Goal: Task Accomplishment & Management: Use online tool/utility

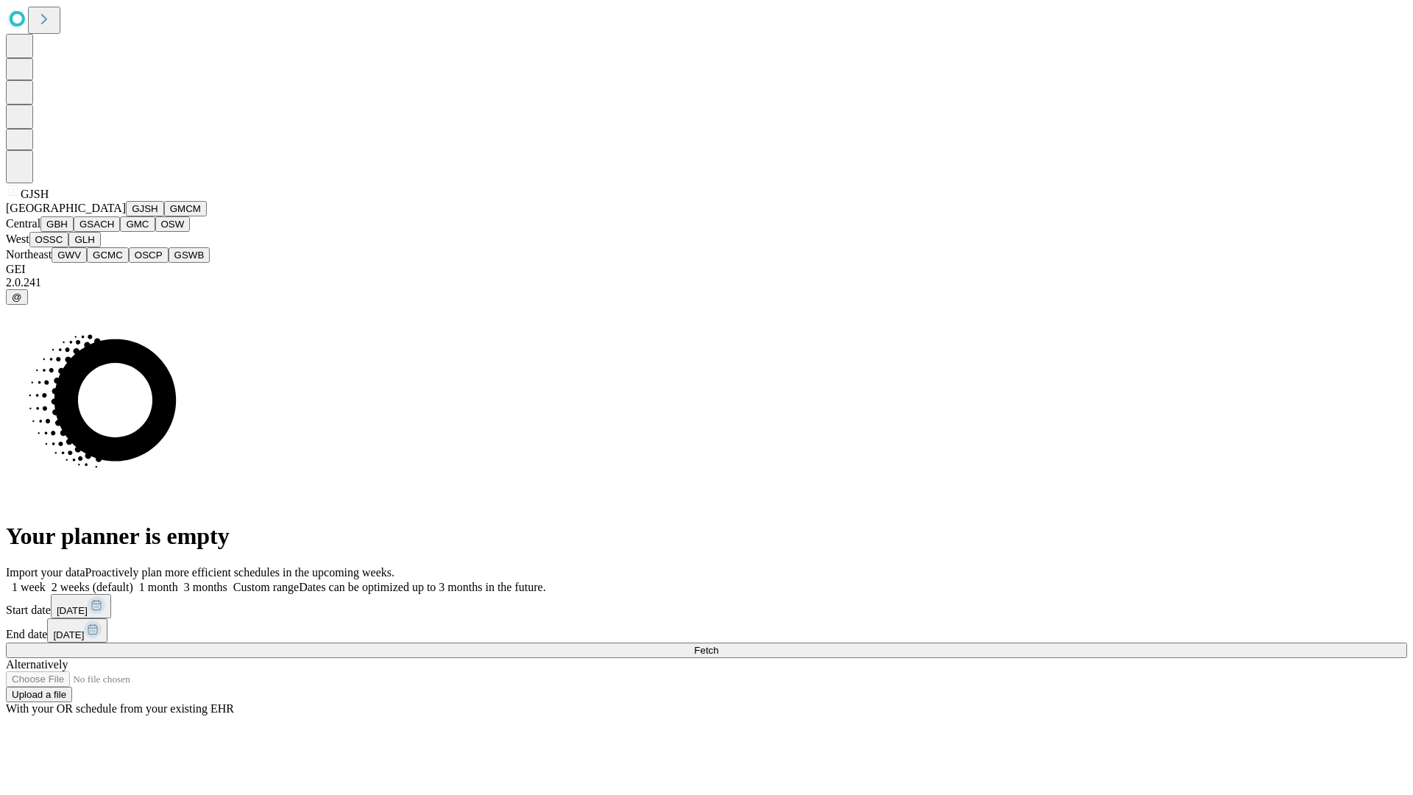
click at [126, 216] on button "GJSH" at bounding box center [145, 208] width 38 height 15
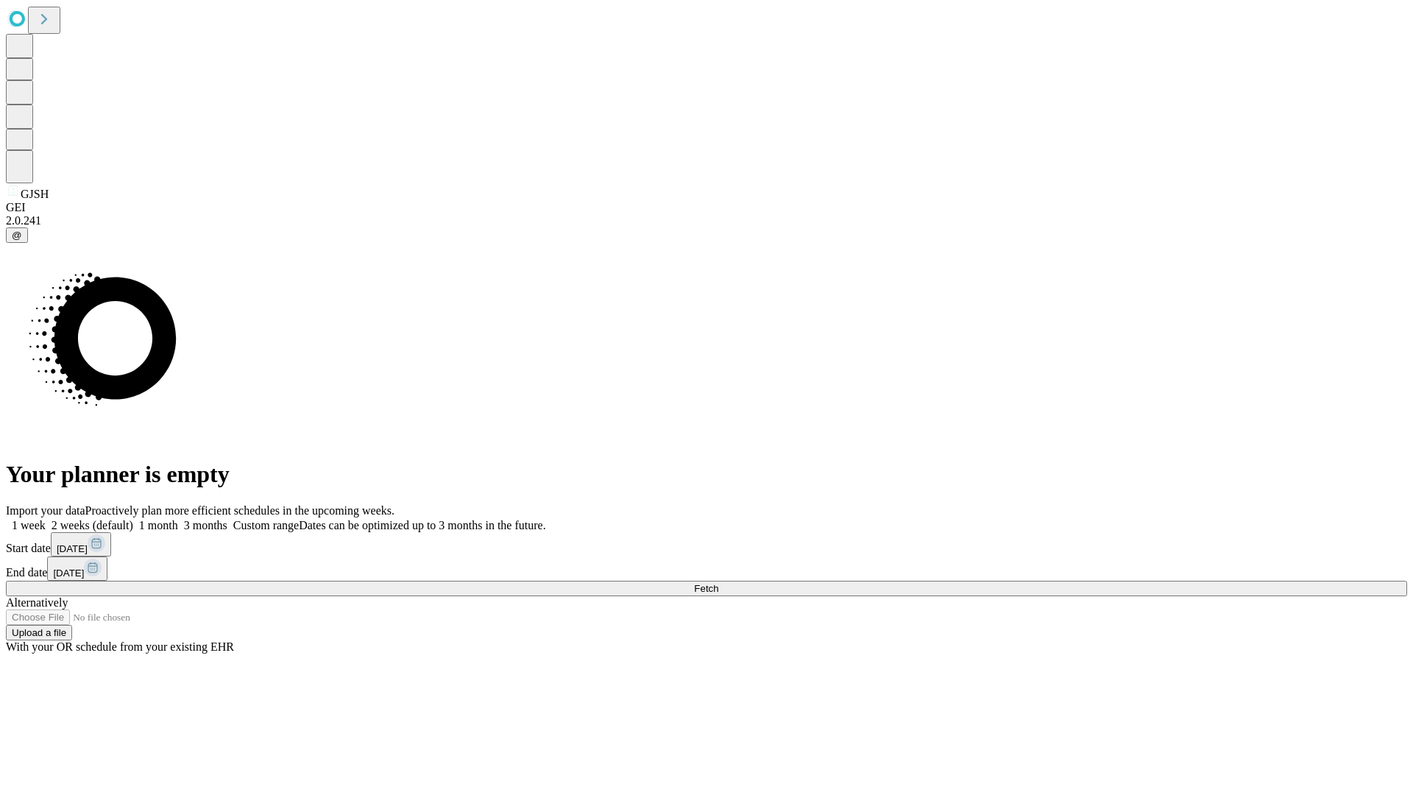
click at [46, 519] on label "1 week" at bounding box center [26, 525] width 40 height 13
click at [718, 583] on span "Fetch" at bounding box center [706, 588] width 24 height 11
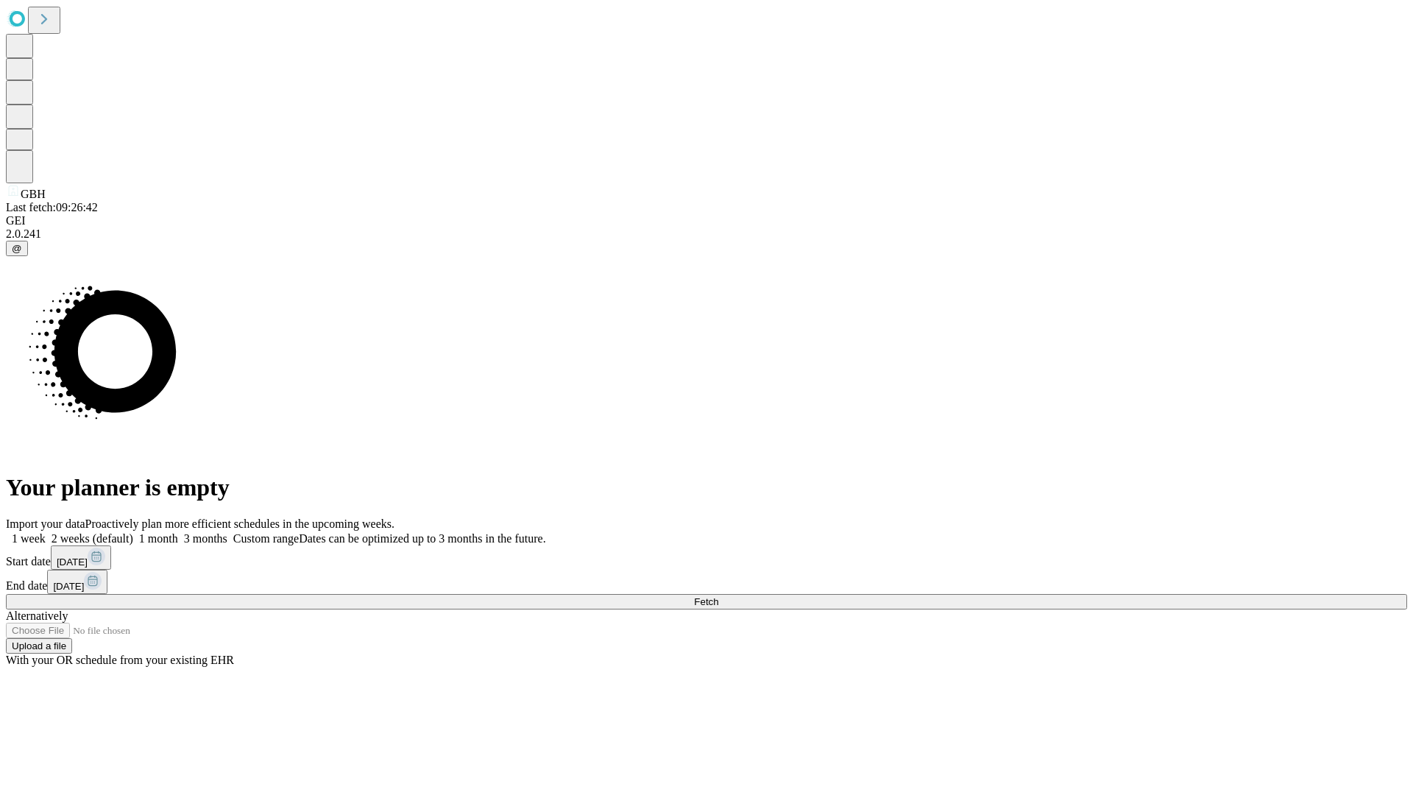
click at [46, 532] on label "1 week" at bounding box center [26, 538] width 40 height 13
click at [718, 596] on span "Fetch" at bounding box center [706, 601] width 24 height 11
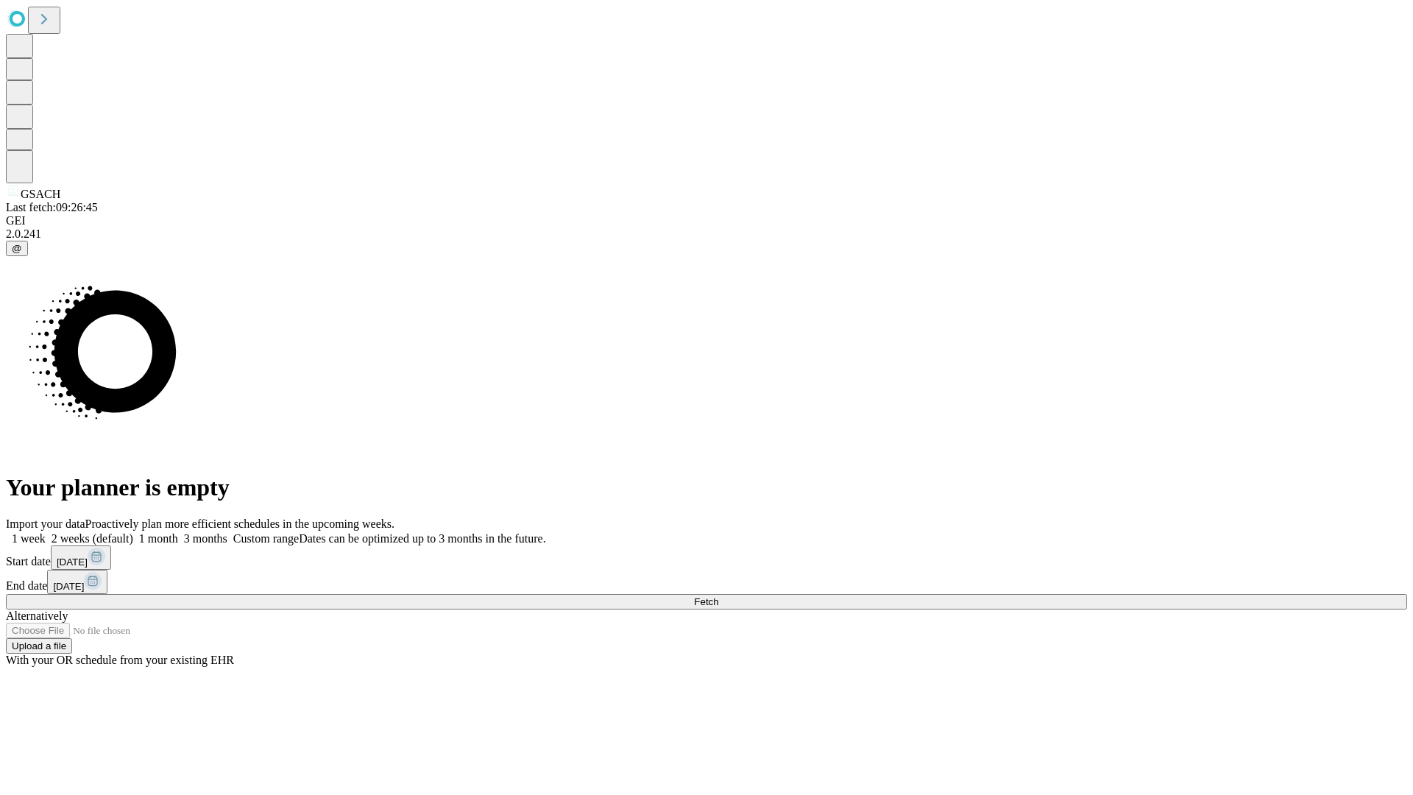
click at [46, 532] on label "1 week" at bounding box center [26, 538] width 40 height 13
click at [718, 596] on span "Fetch" at bounding box center [706, 601] width 24 height 11
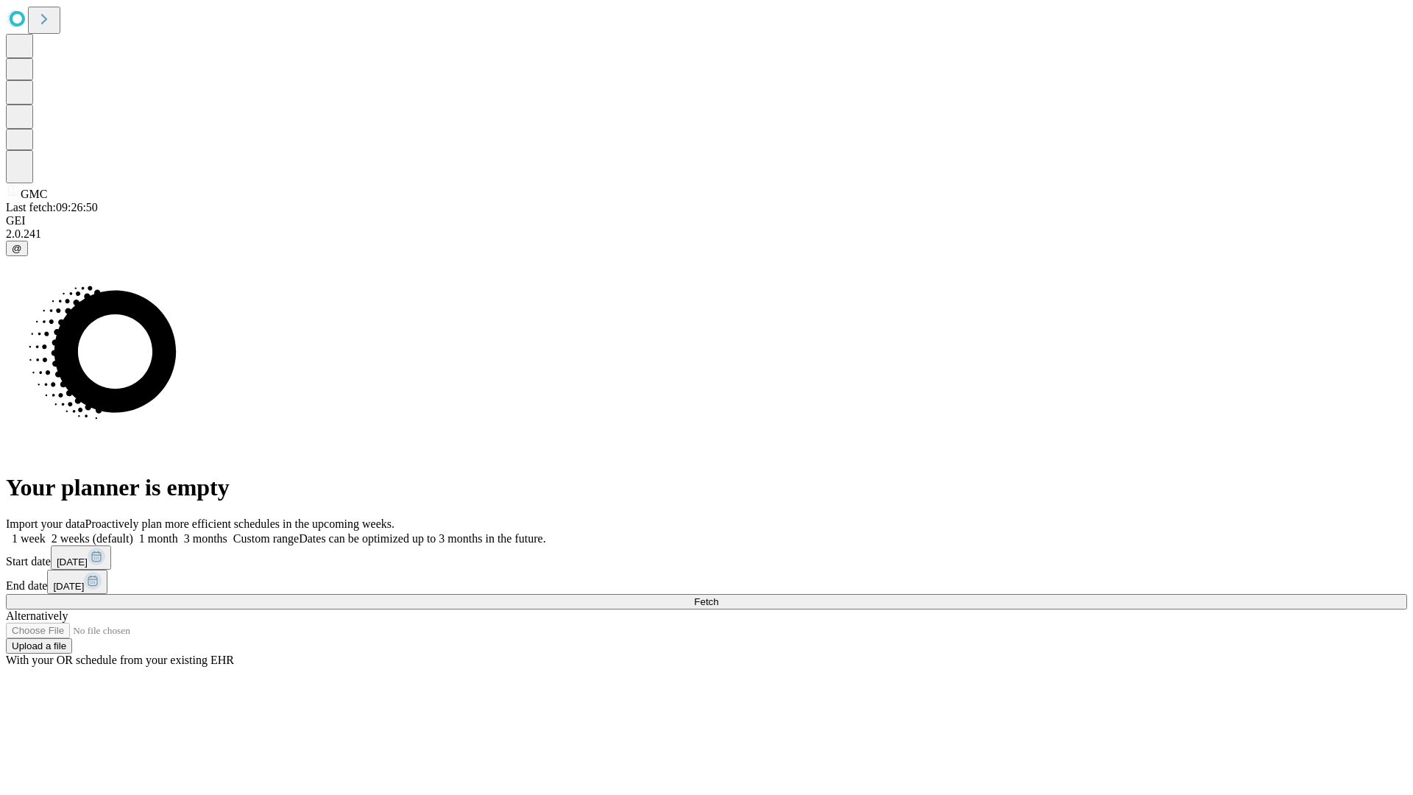
click at [718, 596] on span "Fetch" at bounding box center [706, 601] width 24 height 11
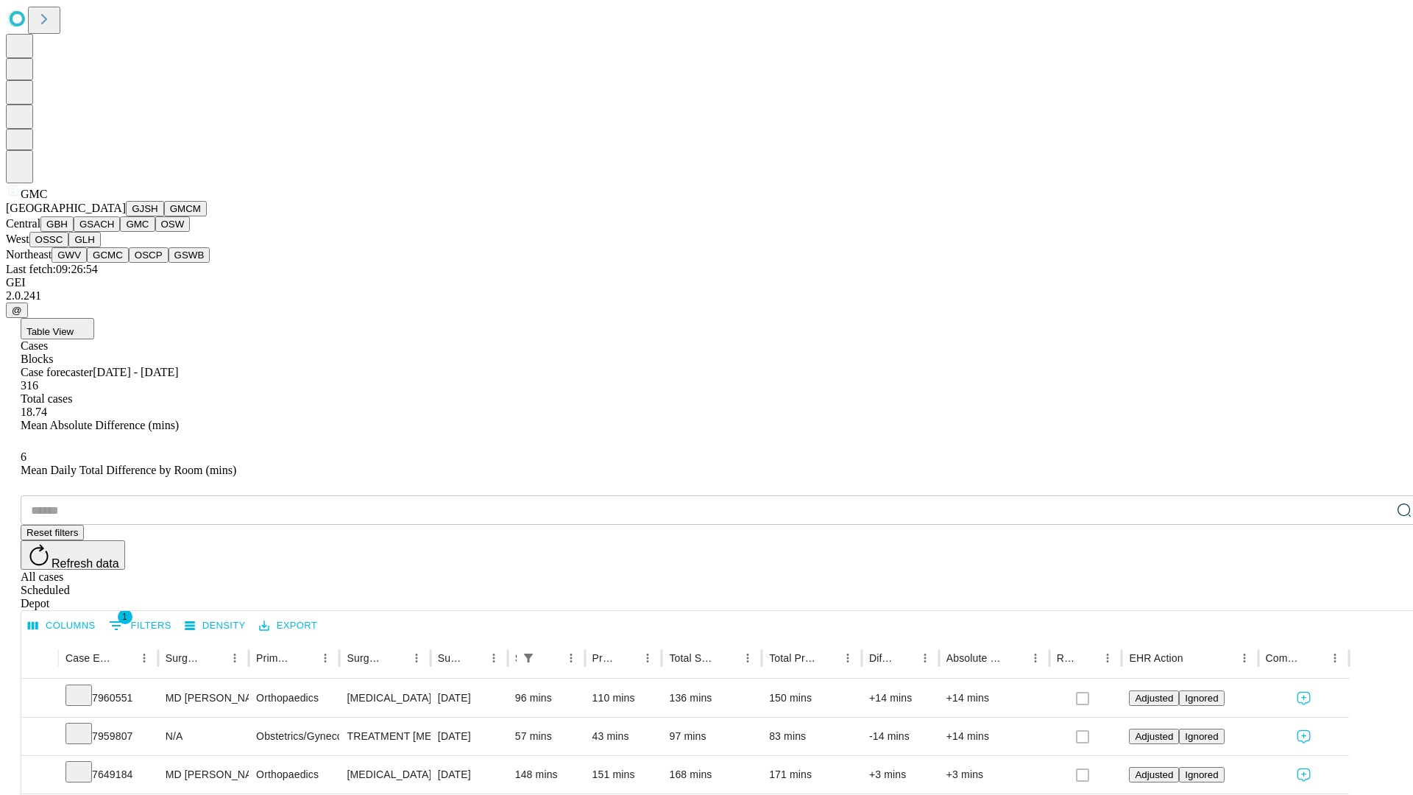
click at [155, 232] on button "OSW" at bounding box center [172, 223] width 35 height 15
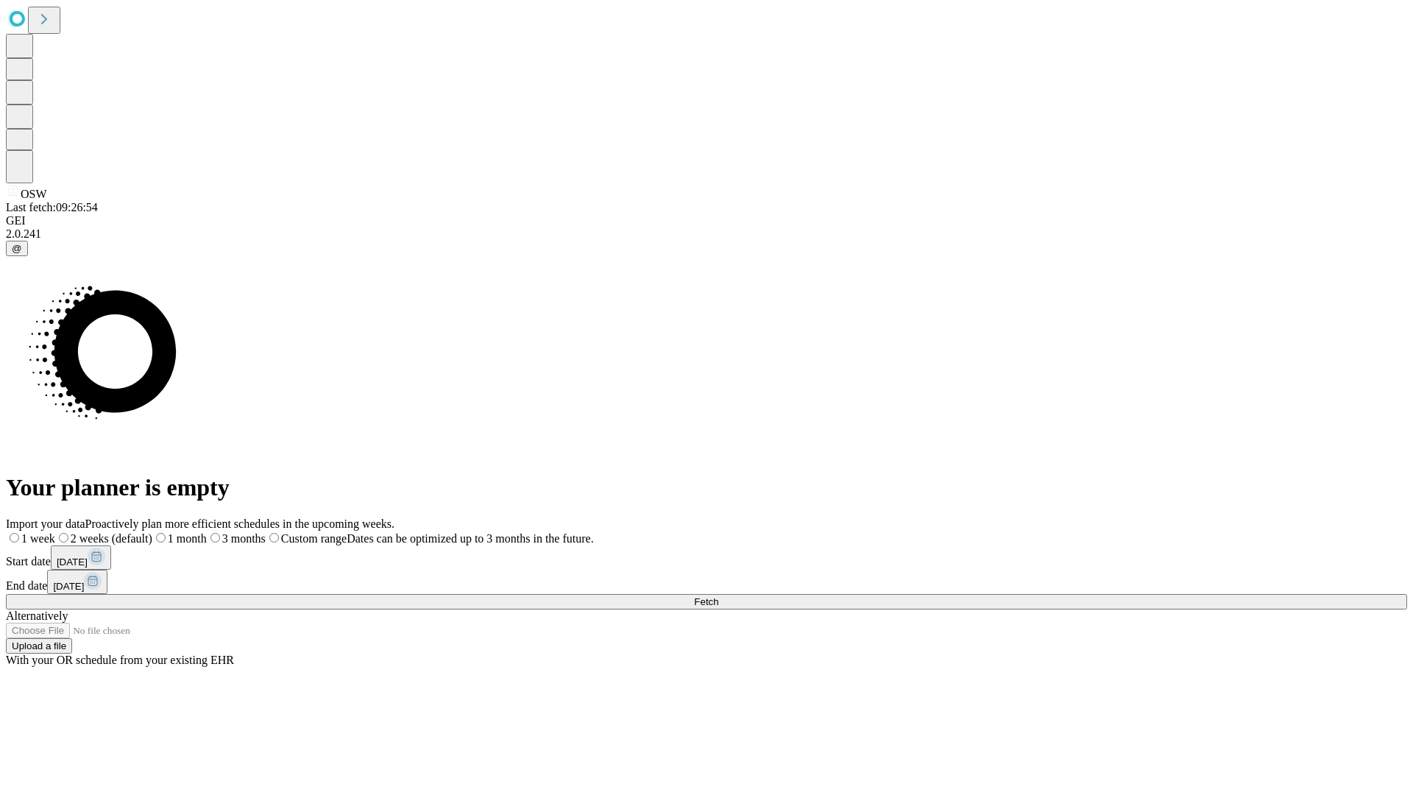
click at [55, 532] on label "1 week" at bounding box center [30, 538] width 49 height 13
click at [718, 596] on span "Fetch" at bounding box center [706, 601] width 24 height 11
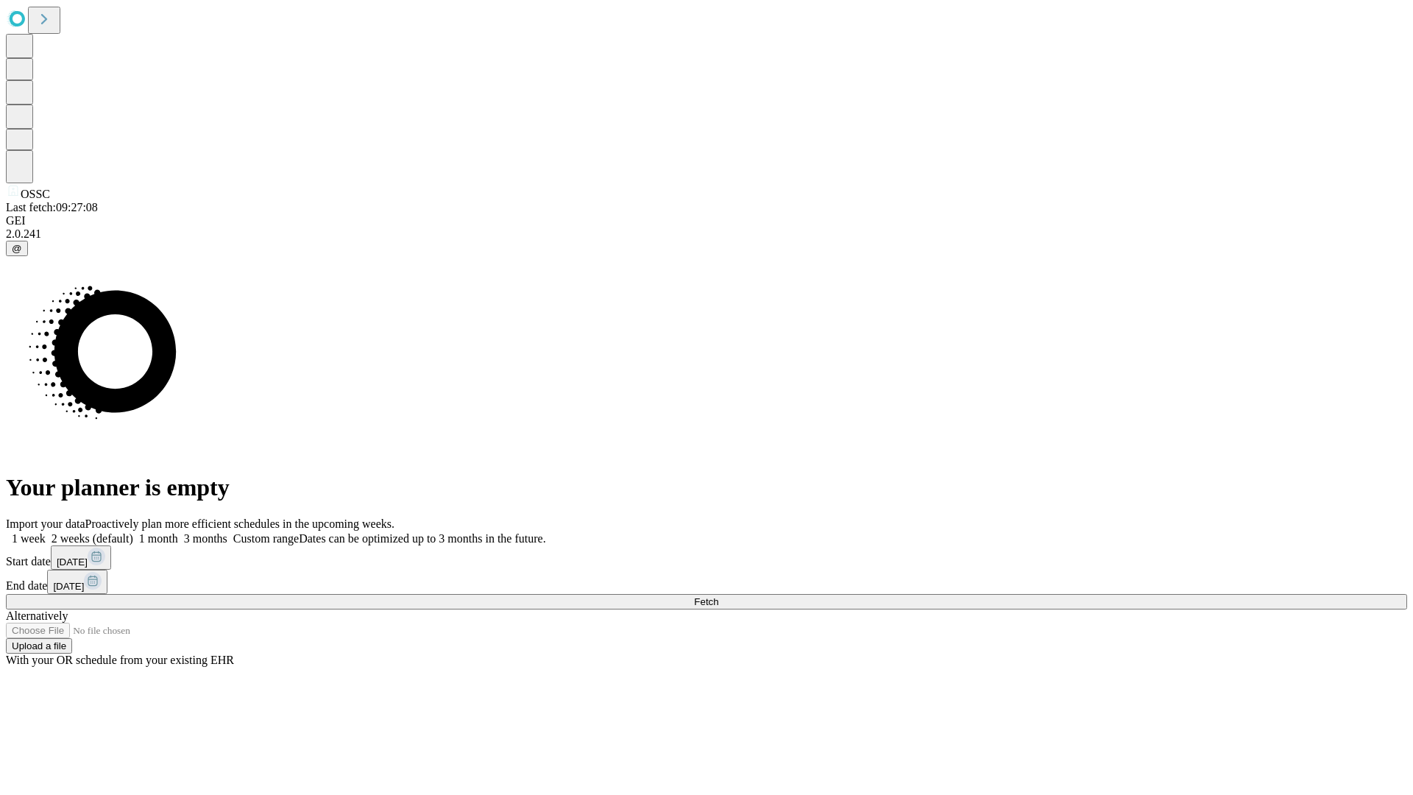
click at [46, 532] on label "1 week" at bounding box center [26, 538] width 40 height 13
click at [718, 596] on span "Fetch" at bounding box center [706, 601] width 24 height 11
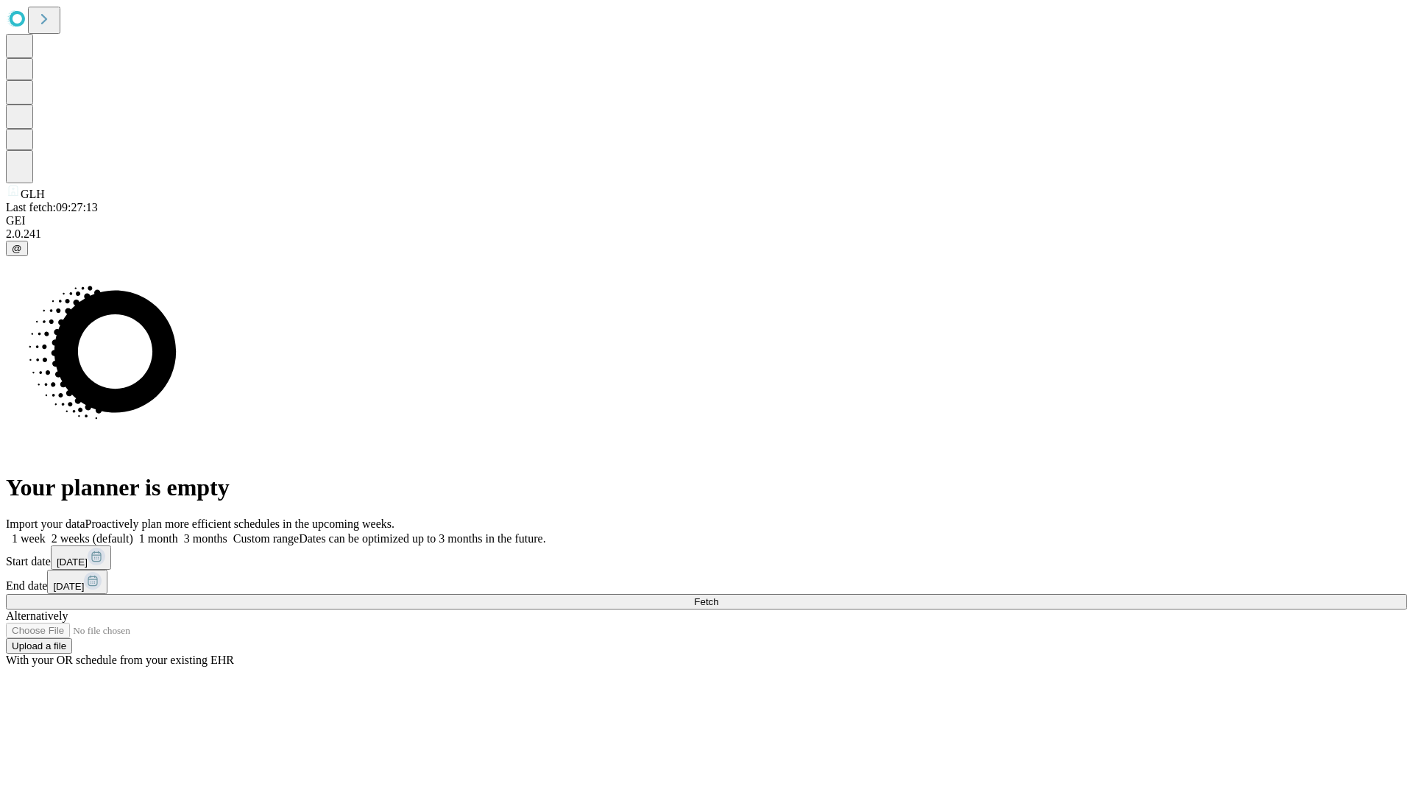
click at [46, 532] on label "1 week" at bounding box center [26, 538] width 40 height 13
click at [718, 596] on span "Fetch" at bounding box center [706, 601] width 24 height 11
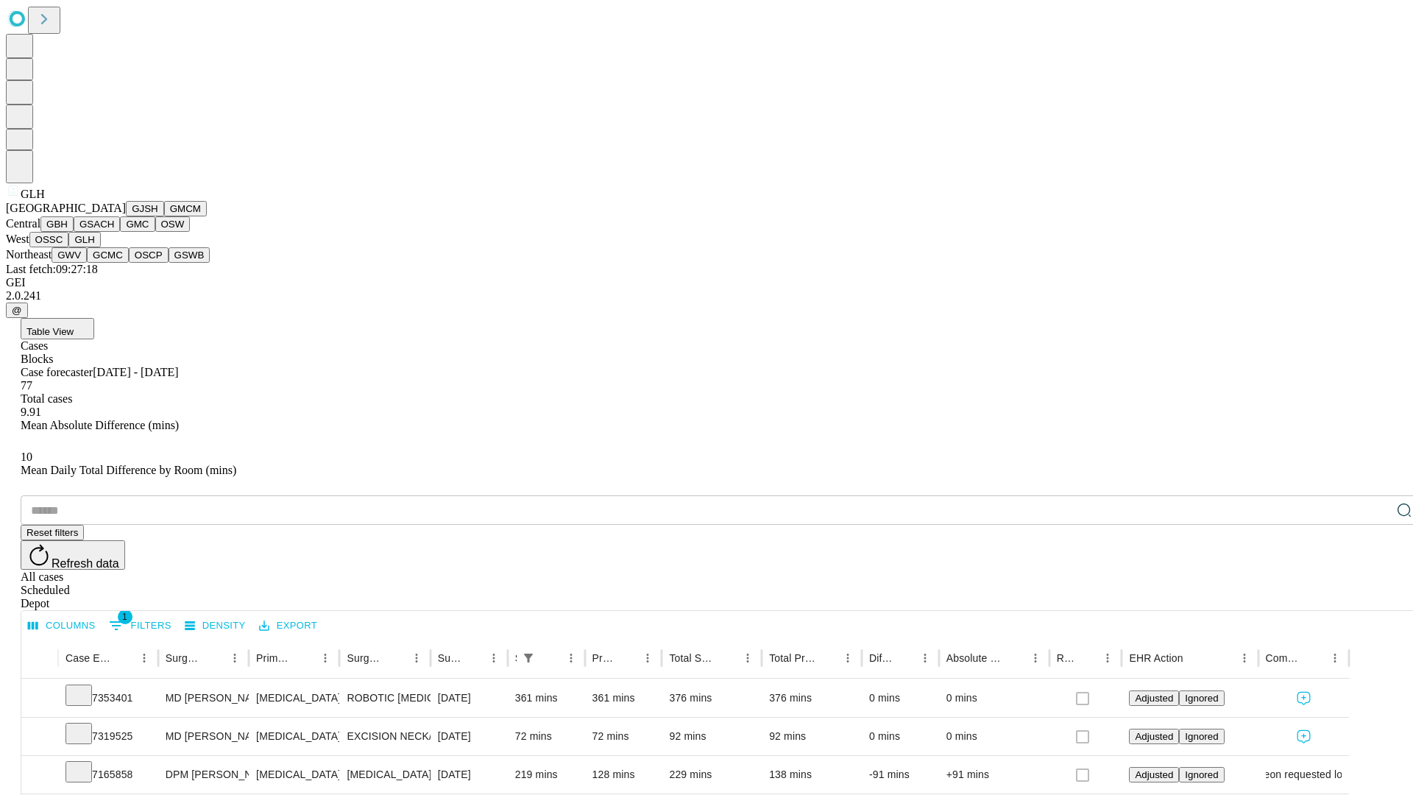
click at [87, 263] on button "GWV" at bounding box center [68, 254] width 35 height 15
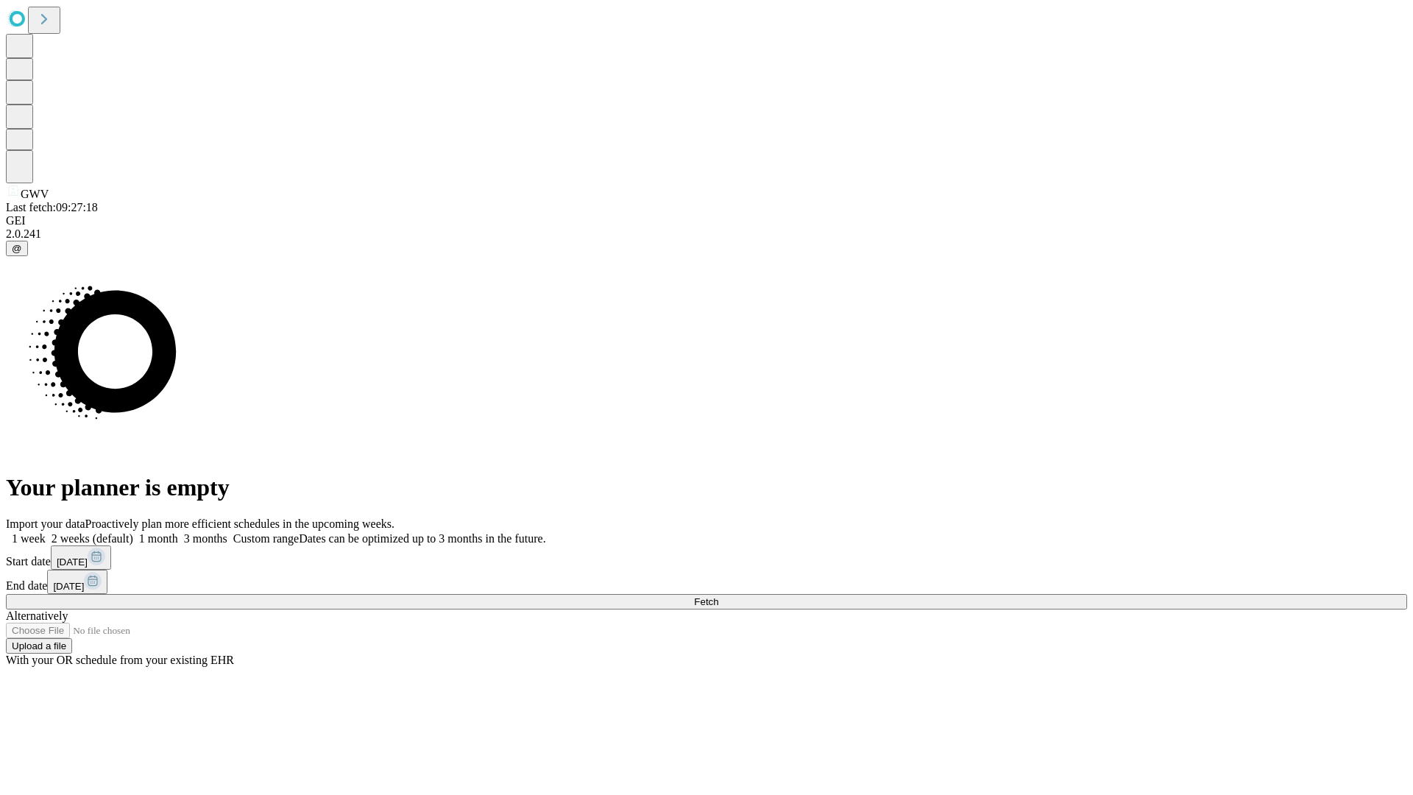
click at [718, 596] on span "Fetch" at bounding box center [706, 601] width 24 height 11
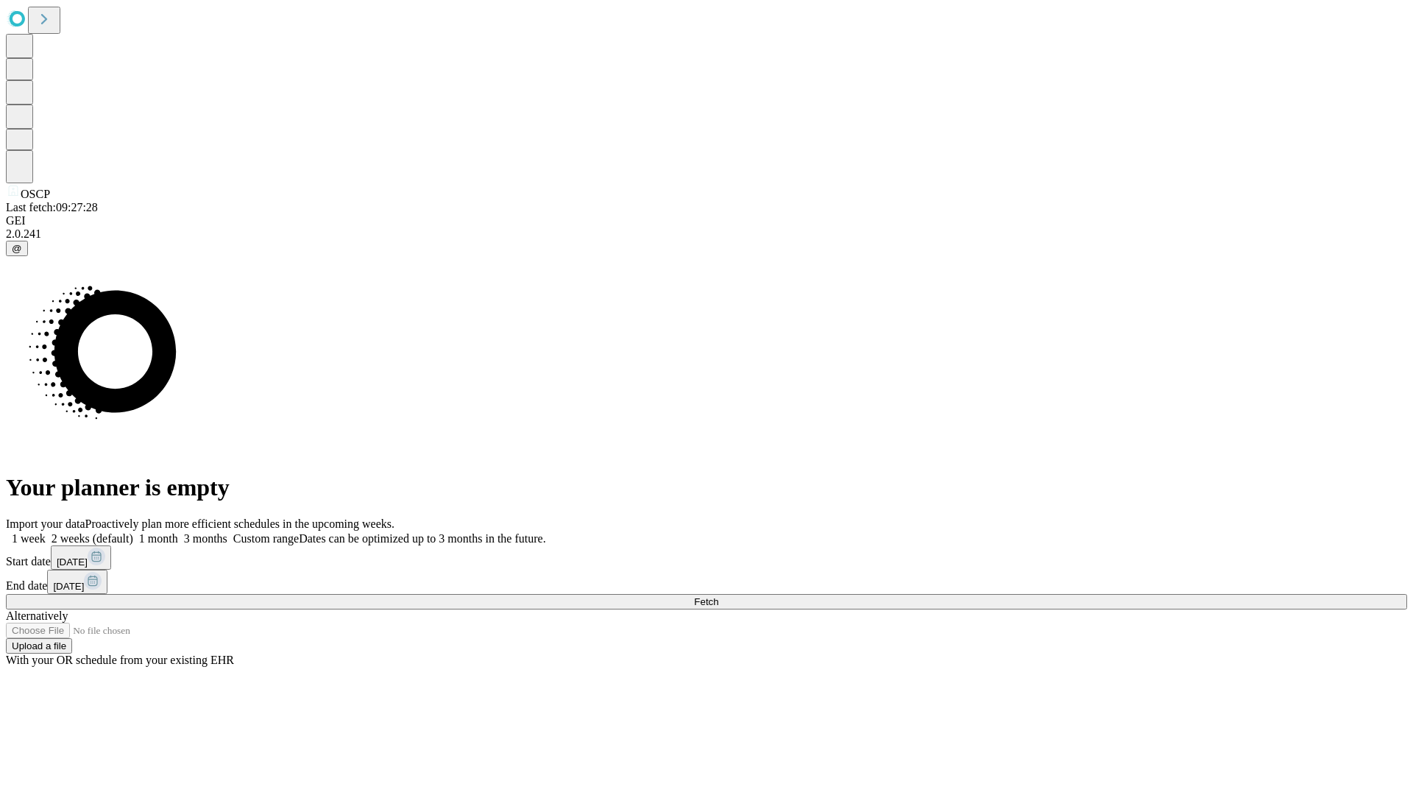
click at [46, 532] on label "1 week" at bounding box center [26, 538] width 40 height 13
click at [718, 596] on span "Fetch" at bounding box center [706, 601] width 24 height 11
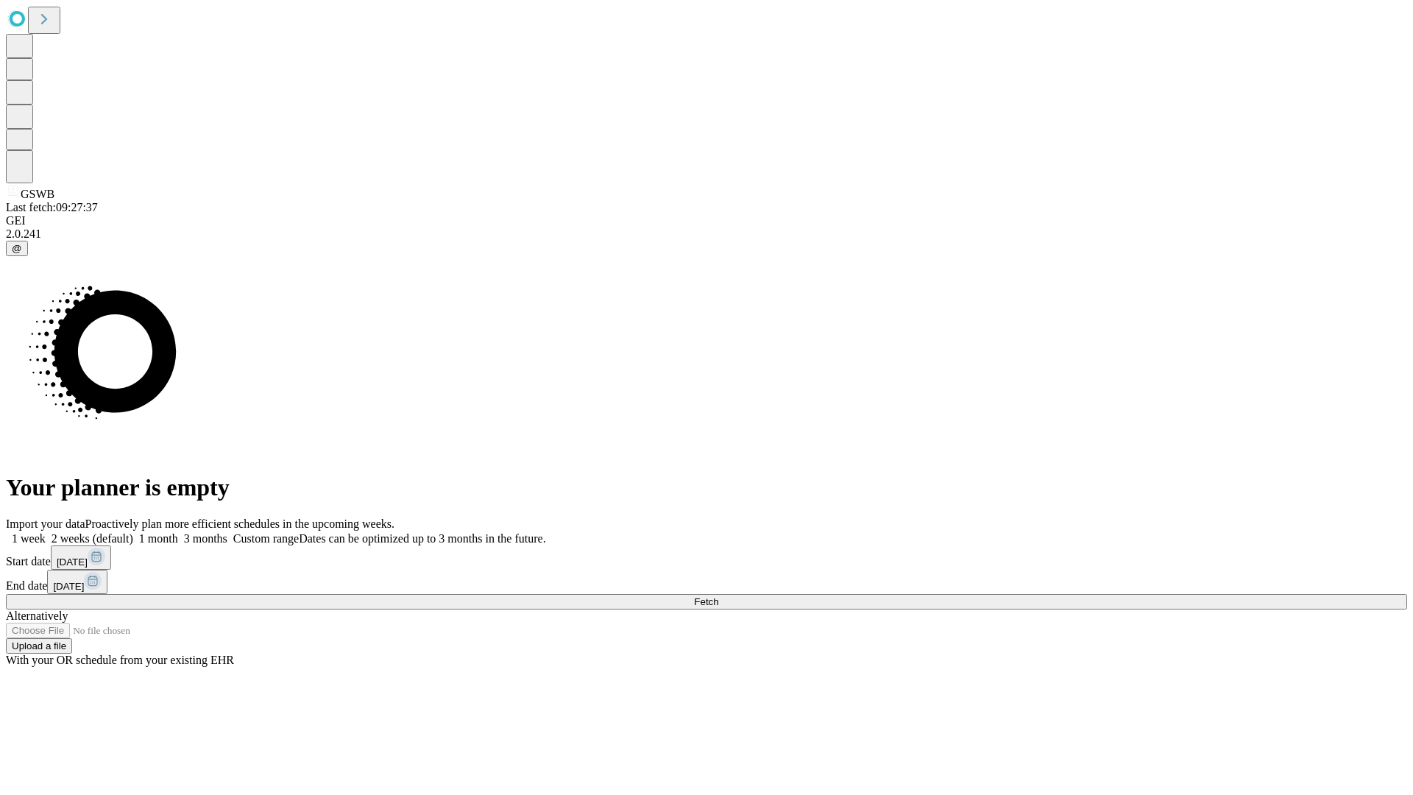
click at [46, 532] on label "1 week" at bounding box center [26, 538] width 40 height 13
click at [718, 596] on span "Fetch" at bounding box center [706, 601] width 24 height 11
